Goal: Find specific page/section: Find specific page/section

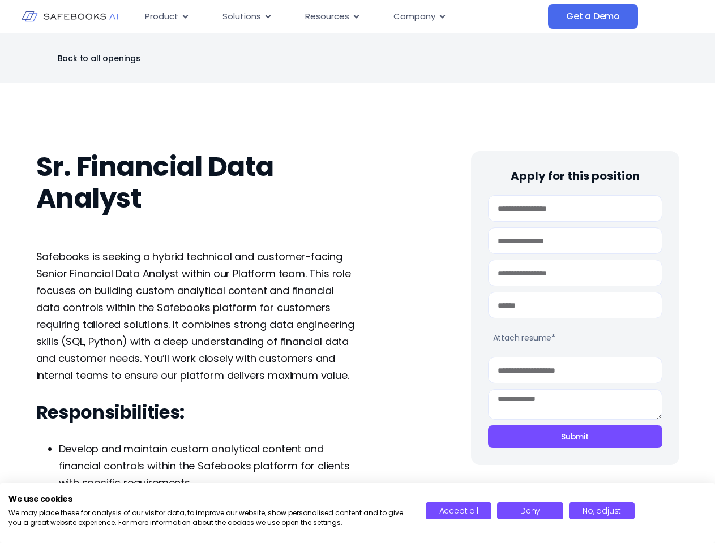
click at [342, 16] on span "Resources" at bounding box center [327, 16] width 44 height 13
click at [167, 16] on span "Product" at bounding box center [161, 16] width 33 height 13
click at [0, 0] on icon "Menu" at bounding box center [0, 0] width 0 height 0
click at [247, 16] on span "Solutions" at bounding box center [241, 16] width 38 height 13
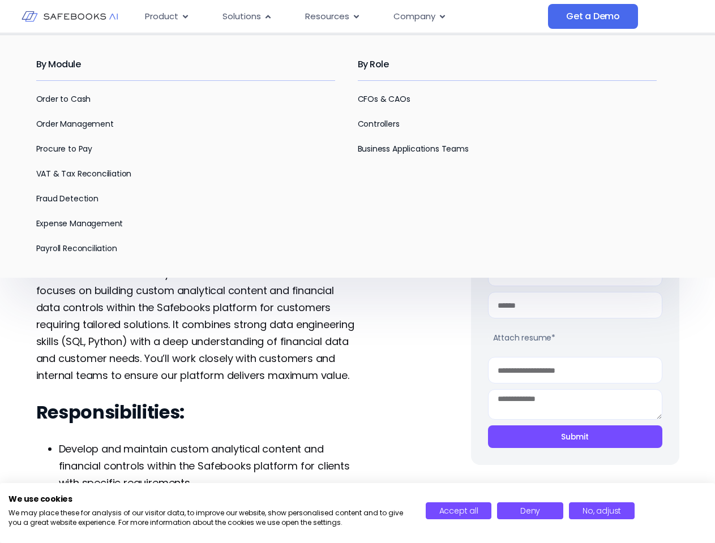
click at [267, 16] on icon "Menu" at bounding box center [267, 16] width 5 height 3
click at [332, 16] on span "Resources" at bounding box center [327, 16] width 44 height 13
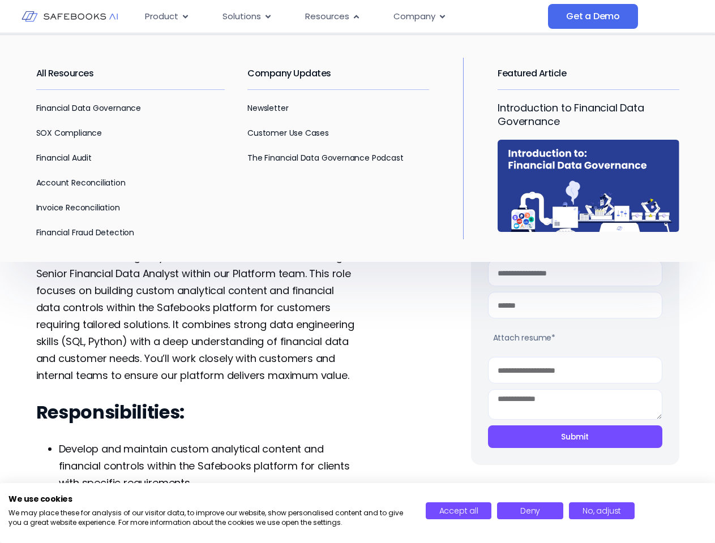
click at [355, 16] on icon "Menu" at bounding box center [356, 16] width 5 height 3
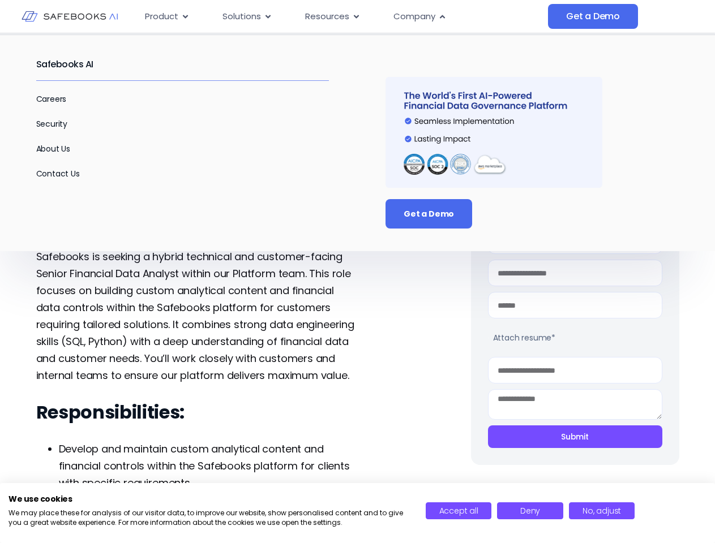
click at [419, 16] on span "Company" at bounding box center [414, 16] width 42 height 13
click at [441, 16] on icon "Menu" at bounding box center [442, 16] width 5 height 3
